Goal: Information Seeking & Learning: Learn about a topic

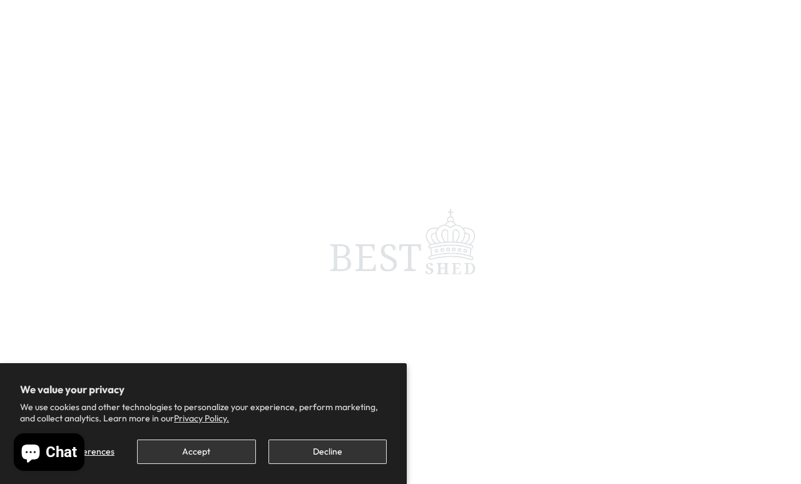
scroll to position [6, 0]
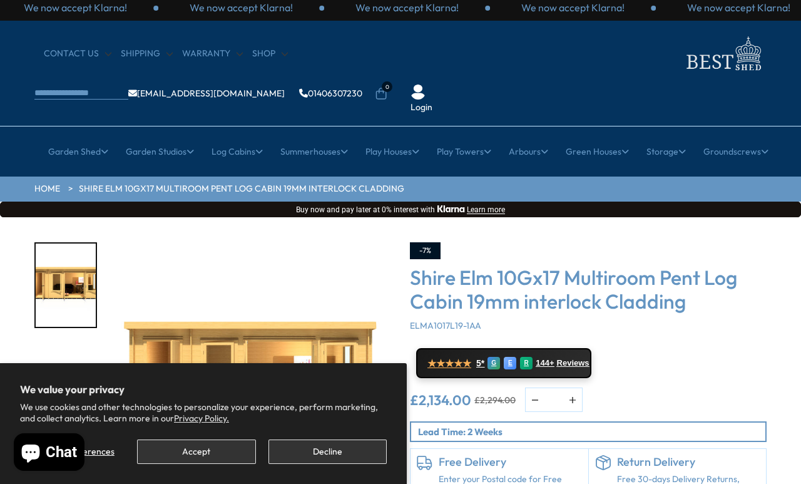
click at [222, 446] on button "Accept" at bounding box center [196, 452] width 118 height 24
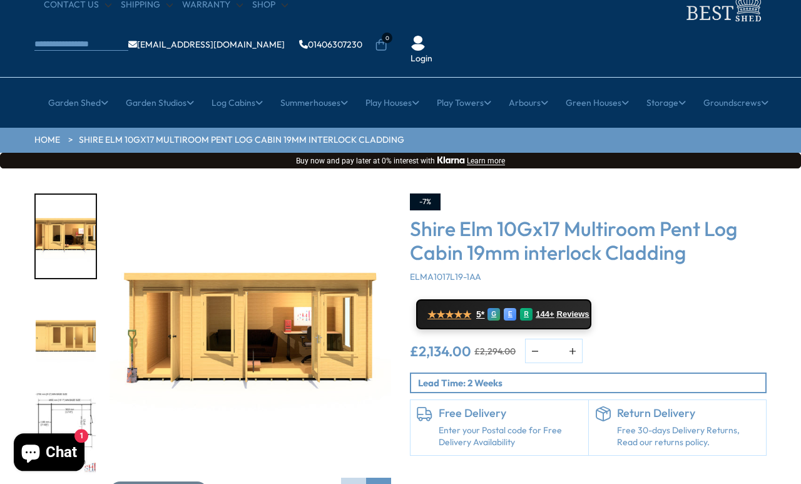
scroll to position [54, 0]
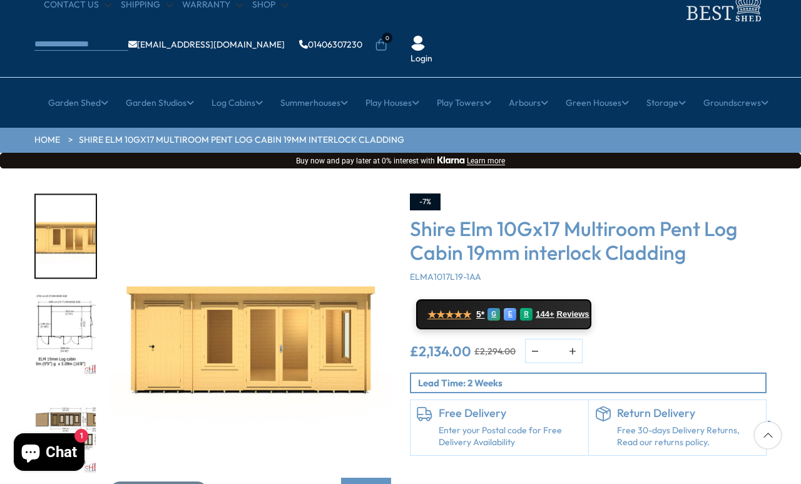
click at [59, 293] on img "3 / 10" at bounding box center [66, 334] width 60 height 83
click at [130, 446] on button "Click To Expand" at bounding box center [159, 491] width 98 height 21
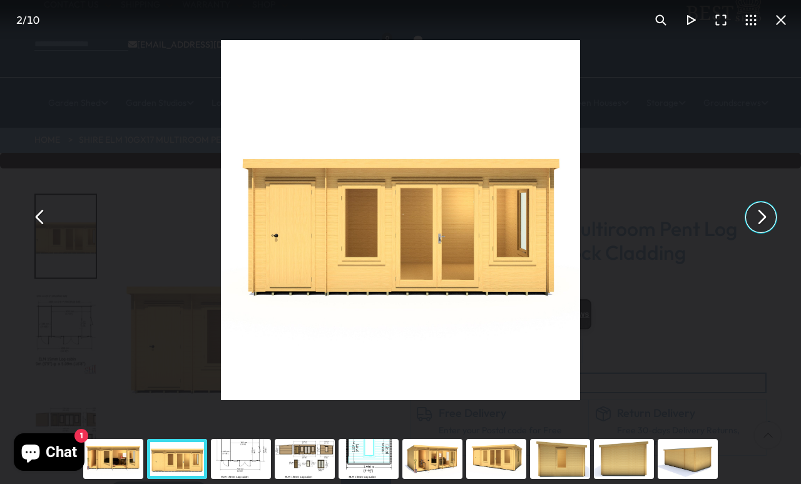
click at [738, 231] on button "You can close this modal content with the ESC key" at bounding box center [761, 217] width 30 height 30
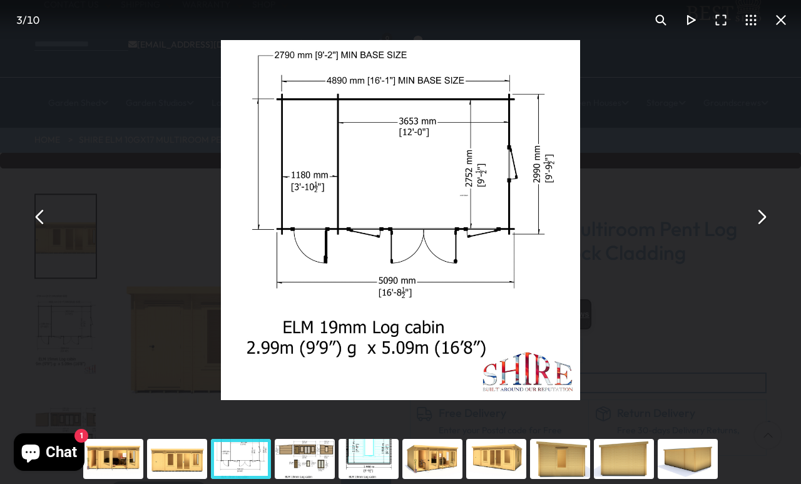
click at [738, 232] on button "You can close this modal content with the ESC key" at bounding box center [761, 217] width 30 height 30
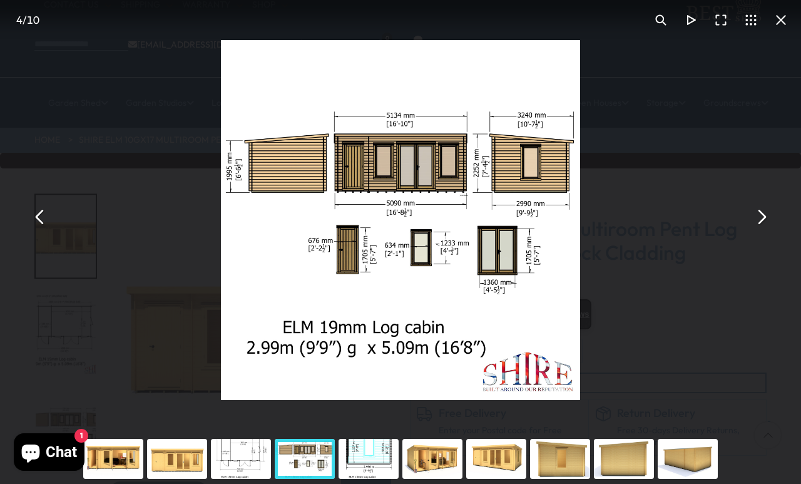
click at [738, 232] on button "You can close this modal content with the ESC key" at bounding box center [761, 217] width 30 height 30
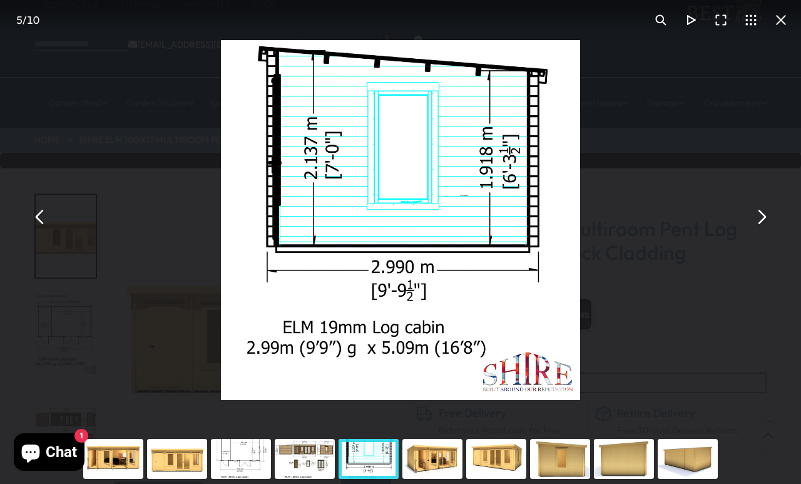
click at [738, 232] on button "You can close this modal content with the ESC key" at bounding box center [761, 217] width 30 height 30
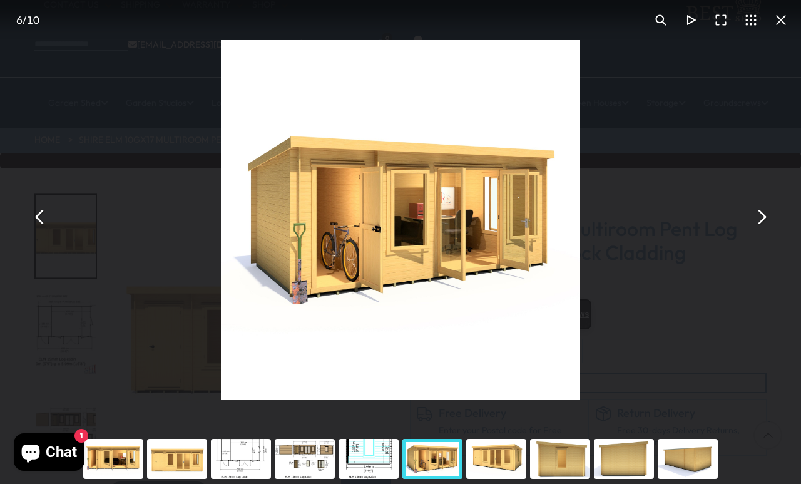
click at [738, 232] on button "You can close this modal content with the ESC key" at bounding box center [761, 217] width 30 height 30
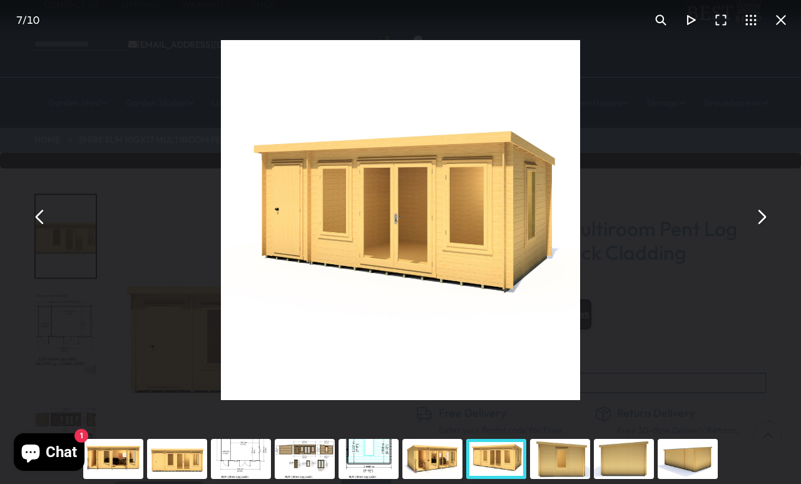
click at [738, 227] on button "You can close this modal content with the ESC key" at bounding box center [761, 217] width 30 height 30
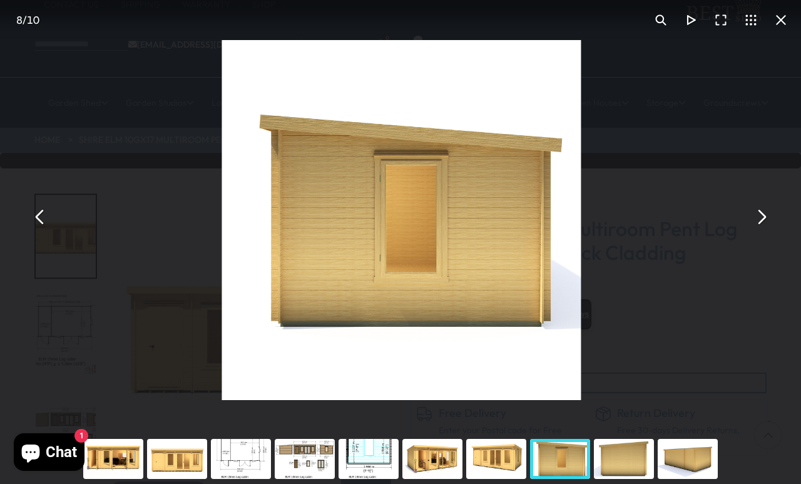
click at [738, 230] on button "You can close this modal content with the ESC key" at bounding box center [761, 217] width 30 height 30
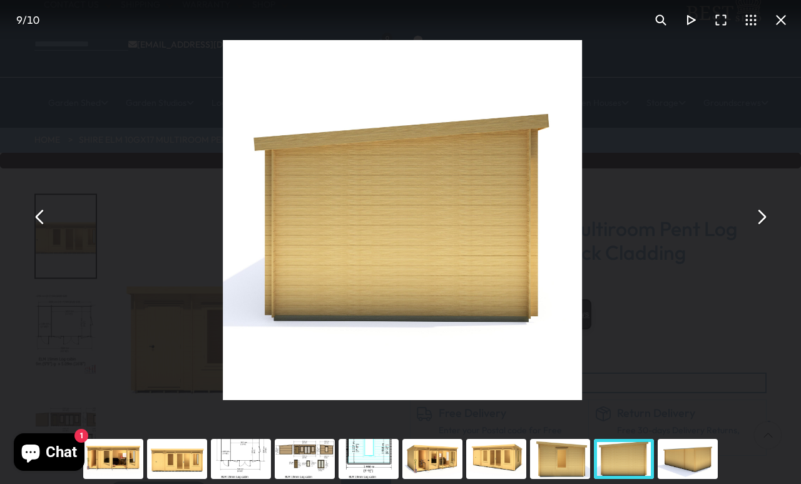
click at [738, 228] on button "You can close this modal content with the ESC key" at bounding box center [761, 217] width 30 height 30
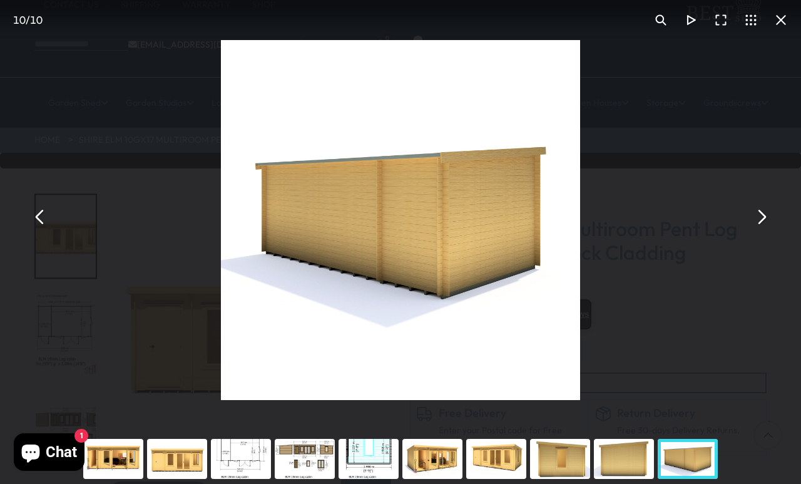
click at [39, 232] on button "You can close this modal content with the ESC key" at bounding box center [40, 217] width 30 height 30
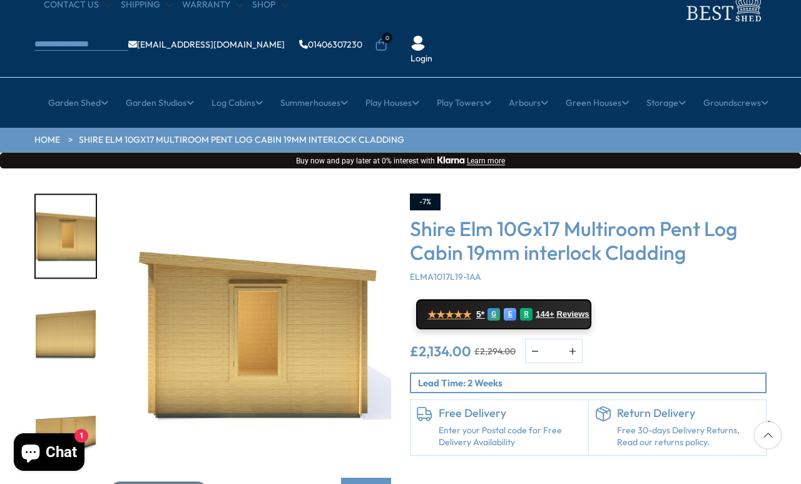
click at [158, 169] on link "All Studios" at bounding box center [149, 180] width 42 height 22
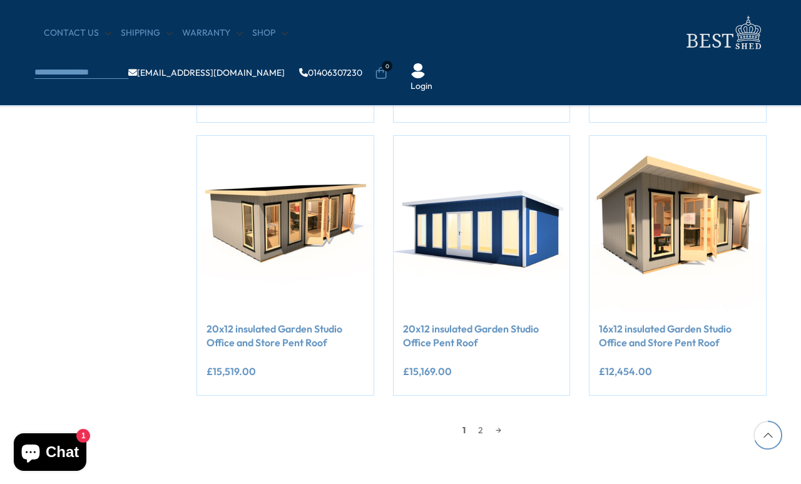
scroll to position [995, 0]
click at [316, 288] on icon "Add to Cart" at bounding box center [311, 288] width 9 height 9
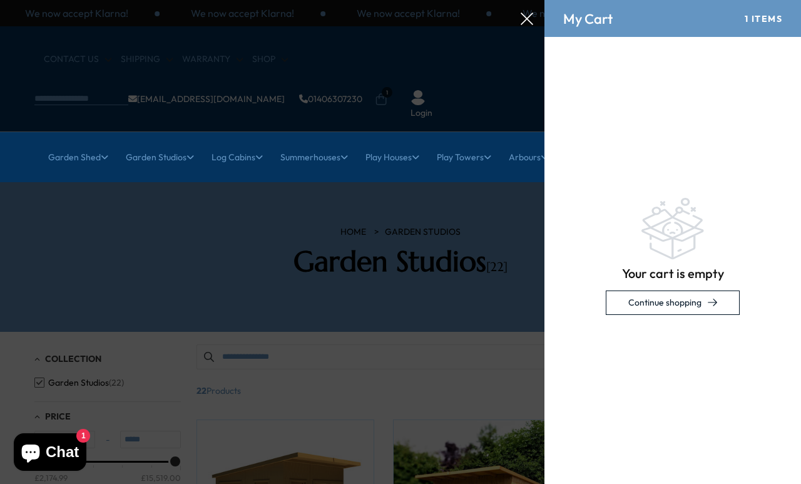
click at [296, 0] on div at bounding box center [400, 0] width 801 height 0
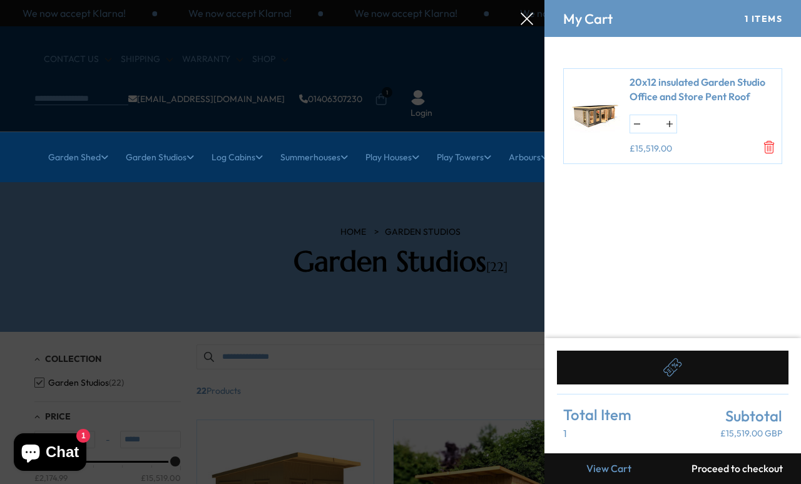
click at [530, 19] on icon at bounding box center [527, 19] width 13 height 13
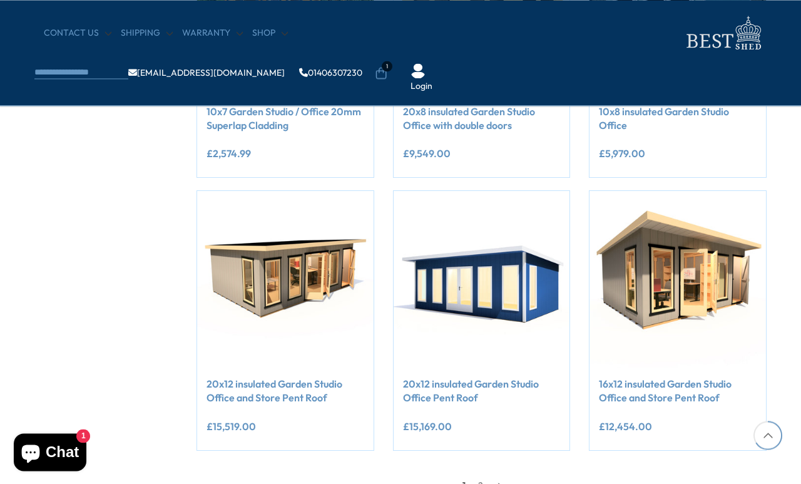
scroll to position [992, 0]
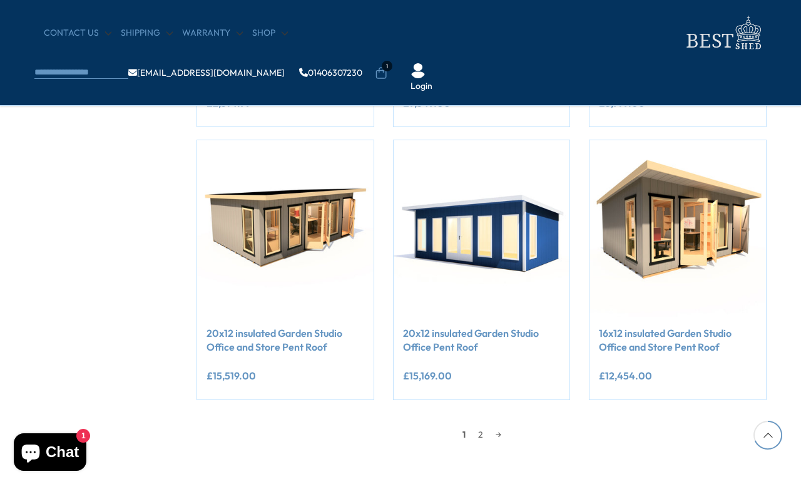
click at [296, 224] on img at bounding box center [285, 228] width 177 height 177
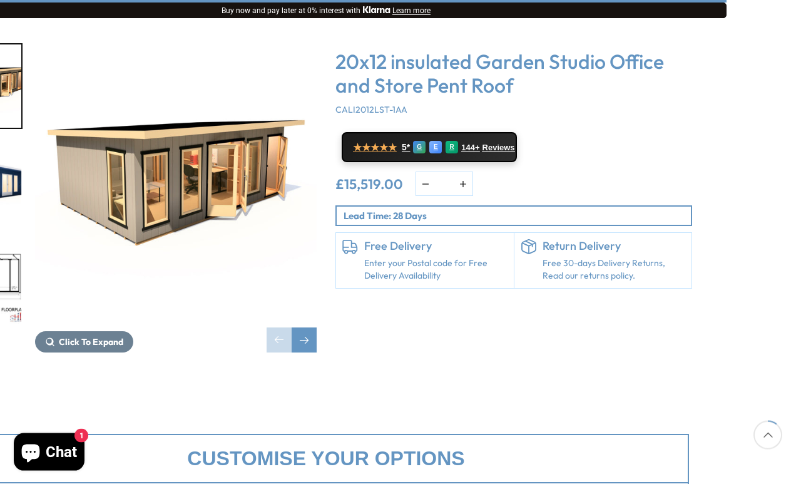
scroll to position [198, 75]
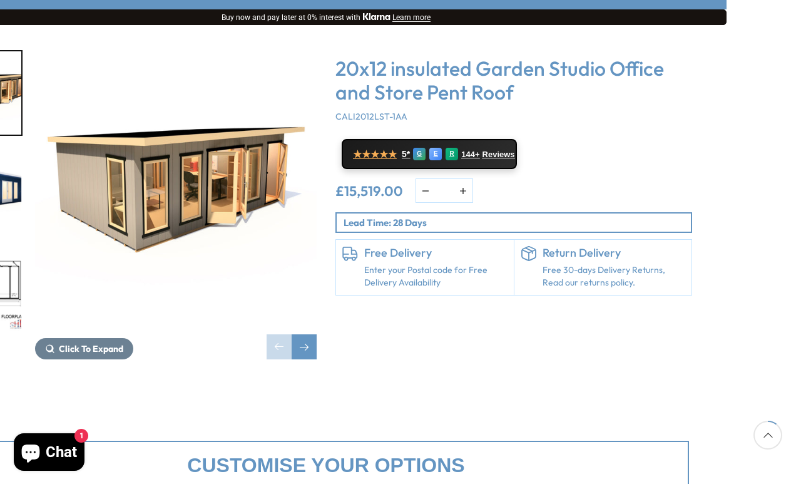
click at [116, 343] on span "Click To Expand" at bounding box center [91, 348] width 64 height 11
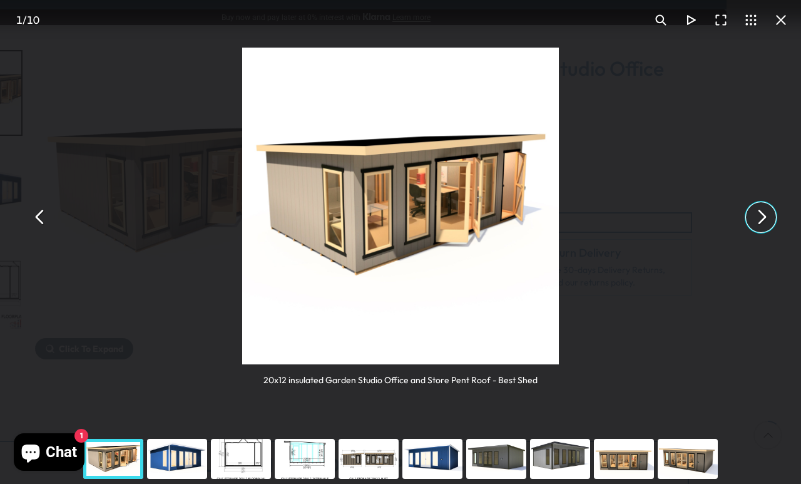
click at [756, 209] on button "You can close this modal content with the ESC key" at bounding box center [761, 217] width 30 height 30
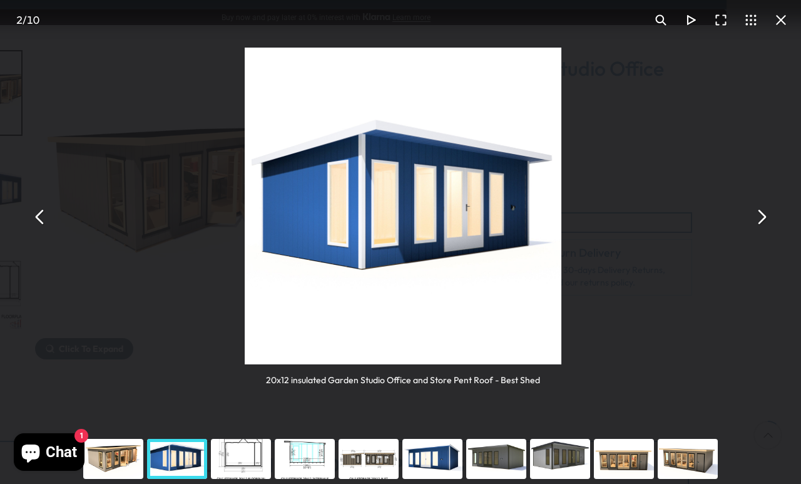
click at [756, 205] on button "You can close this modal content with the ESC key" at bounding box center [761, 217] width 30 height 30
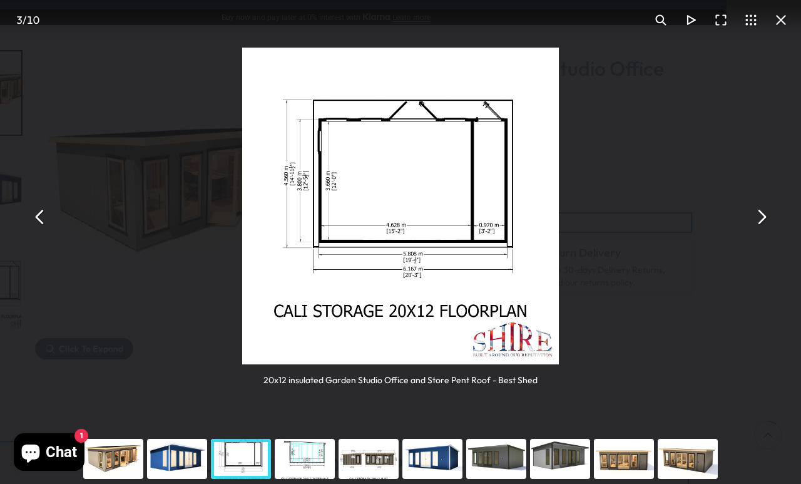
click at [761, 207] on button "You can close this modal content with the ESC key" at bounding box center [761, 217] width 30 height 30
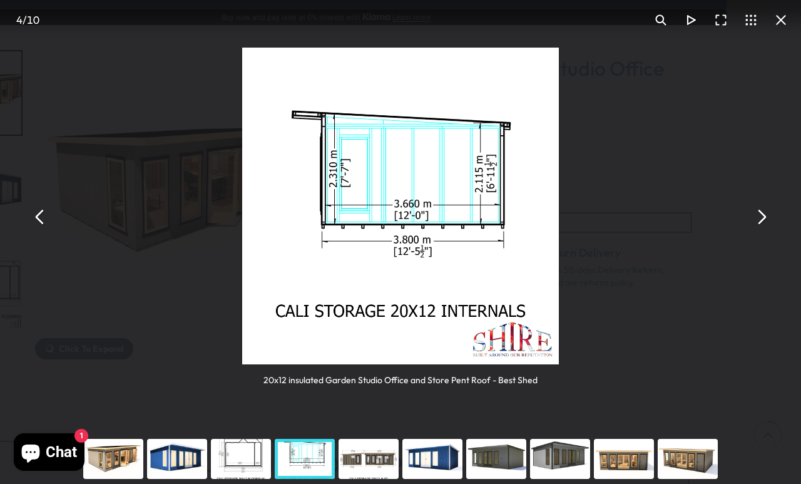
click at [754, 210] on button "You can close this modal content with the ESC key" at bounding box center [761, 217] width 30 height 30
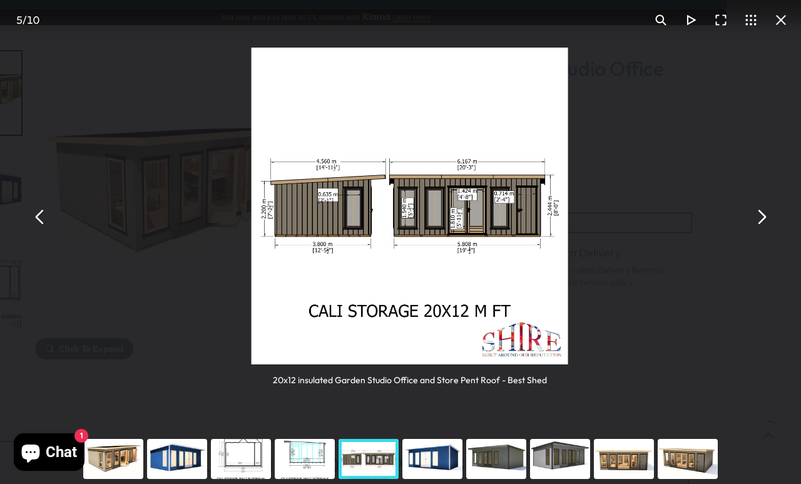
click at [761, 208] on button "You can close this modal content with the ESC key" at bounding box center [761, 217] width 30 height 30
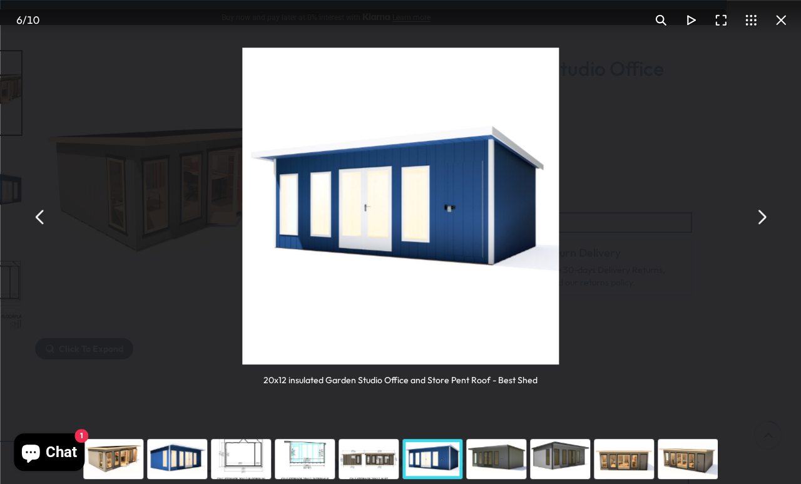
scroll to position [198, 75]
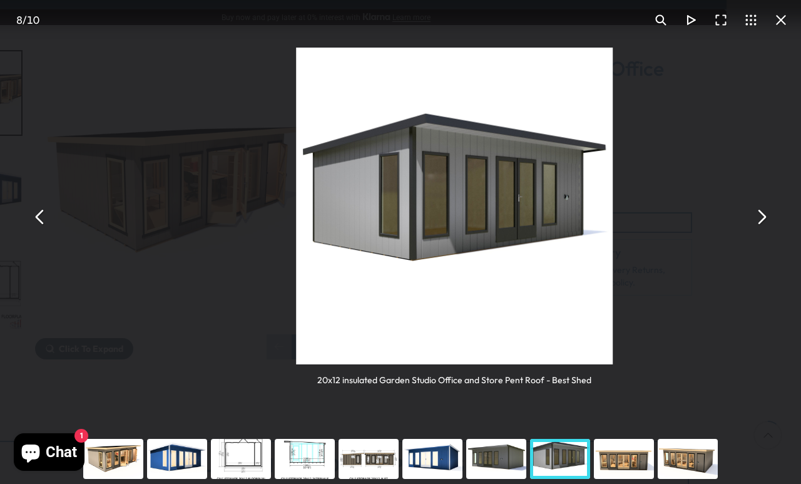
scroll to position [198, 75]
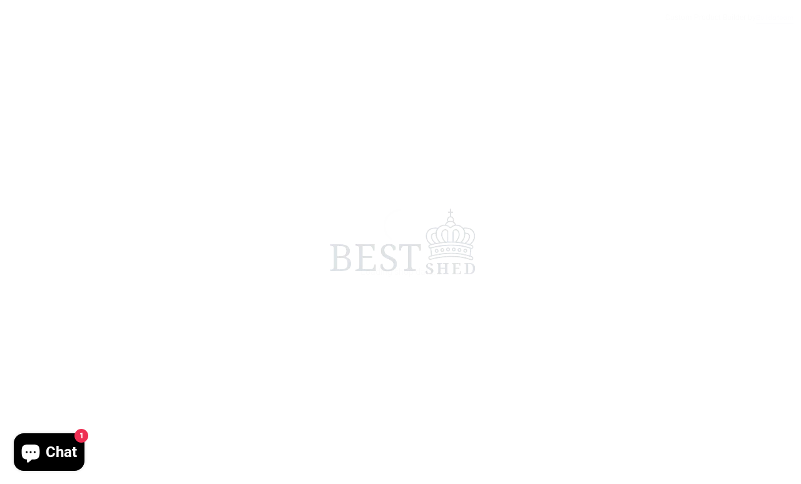
scroll to position [6, 0]
